Goal: Information Seeking & Learning: Learn about a topic

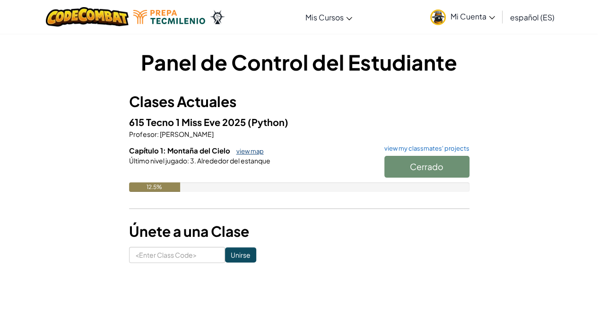
click at [249, 153] on link "view map" at bounding box center [248, 151] width 32 height 8
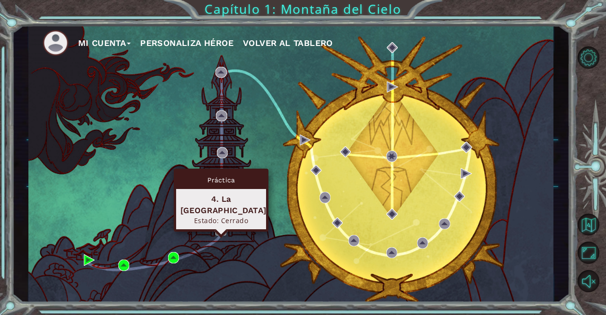
click at [222, 229] on img at bounding box center [220, 229] width 11 height 11
